Goal: Task Accomplishment & Management: Use online tool/utility

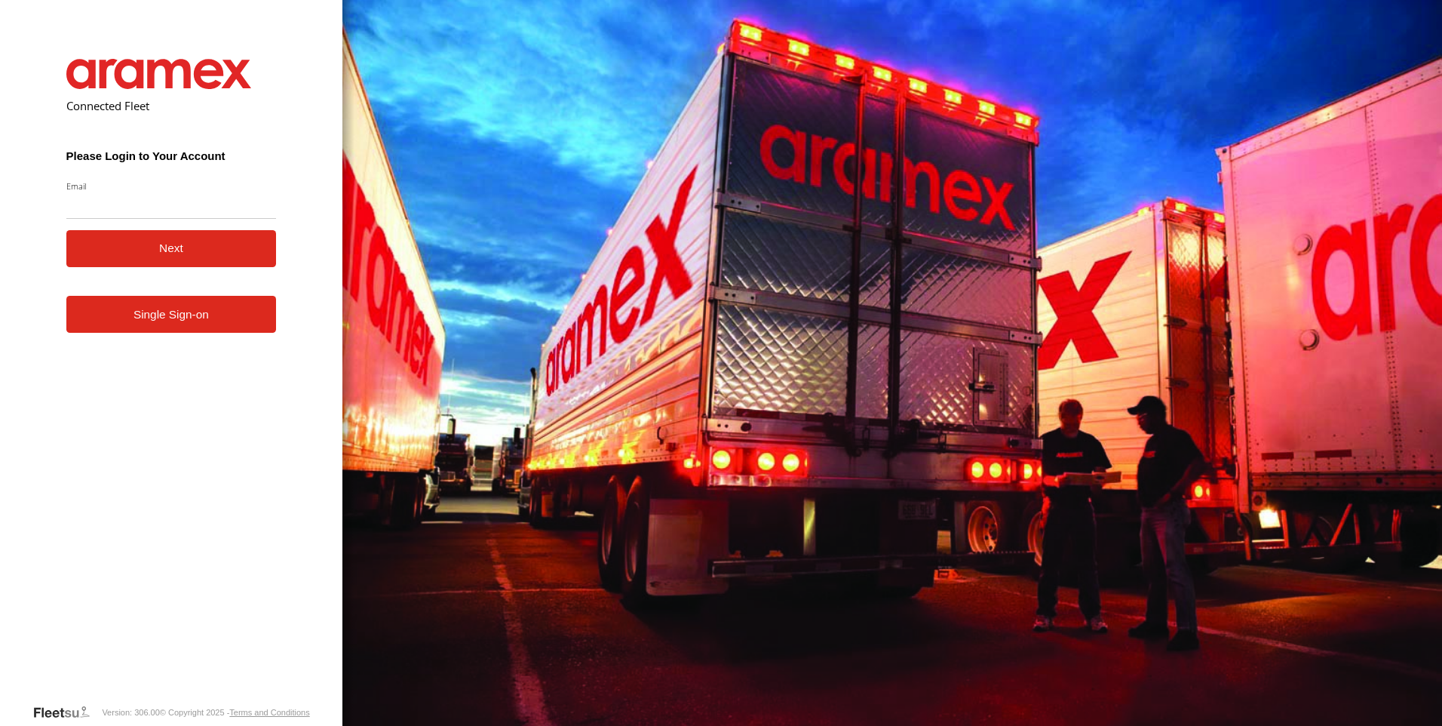
click at [122, 207] on input "Email" at bounding box center [171, 205] width 210 height 27
type input "**********"
click at [112, 245] on button "Next" at bounding box center [171, 248] width 210 height 37
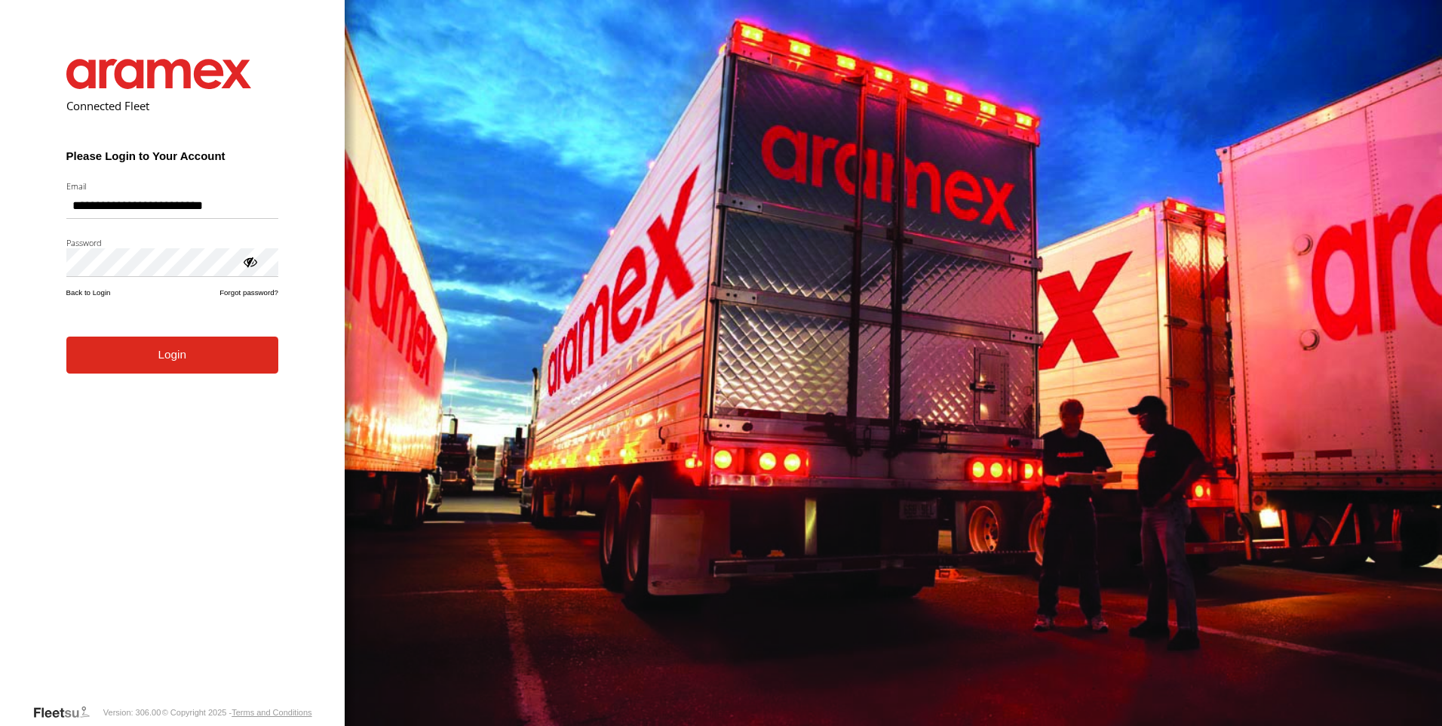
click at [66, 336] on button "Login" at bounding box center [172, 354] width 212 height 37
